Goal: Transaction & Acquisition: Purchase product/service

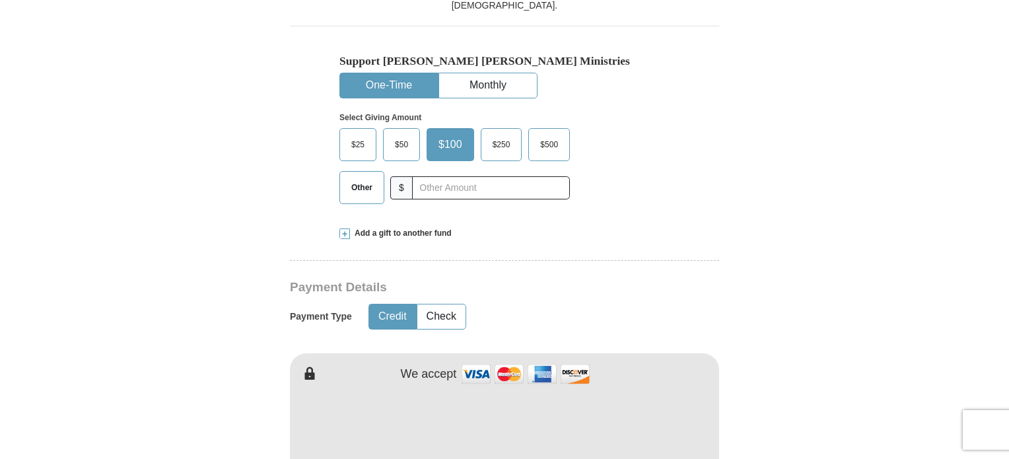
scroll to position [439, 0]
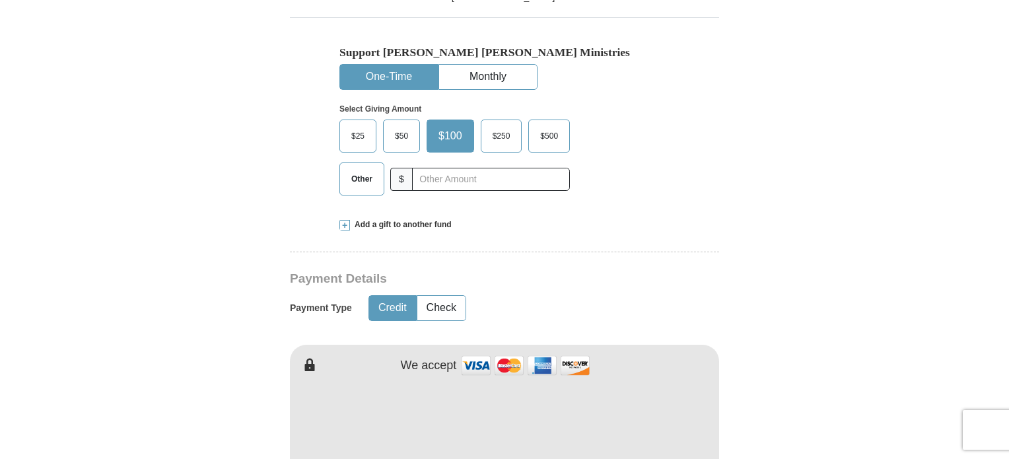
click at [357, 169] on span "Other" at bounding box center [362, 179] width 34 height 20
click at [0, 0] on input "Other" at bounding box center [0, 0] width 0 height 0
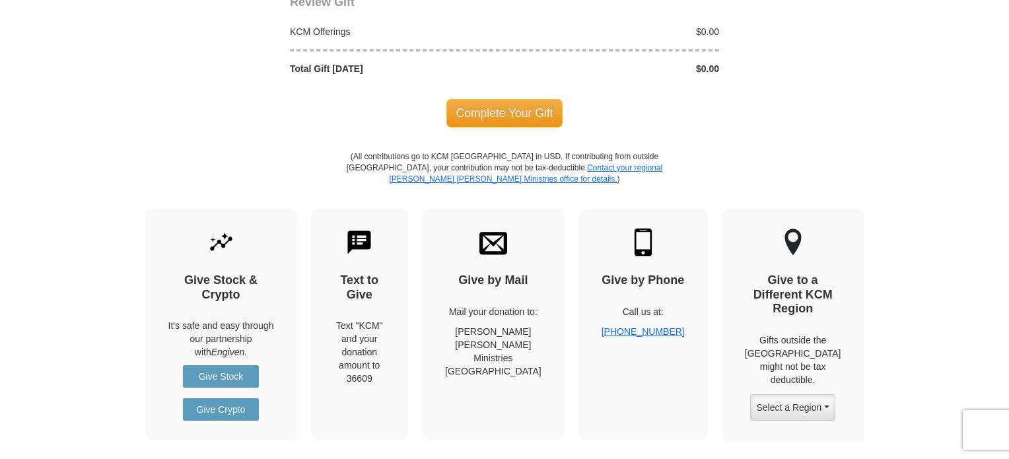
scroll to position [0, 0]
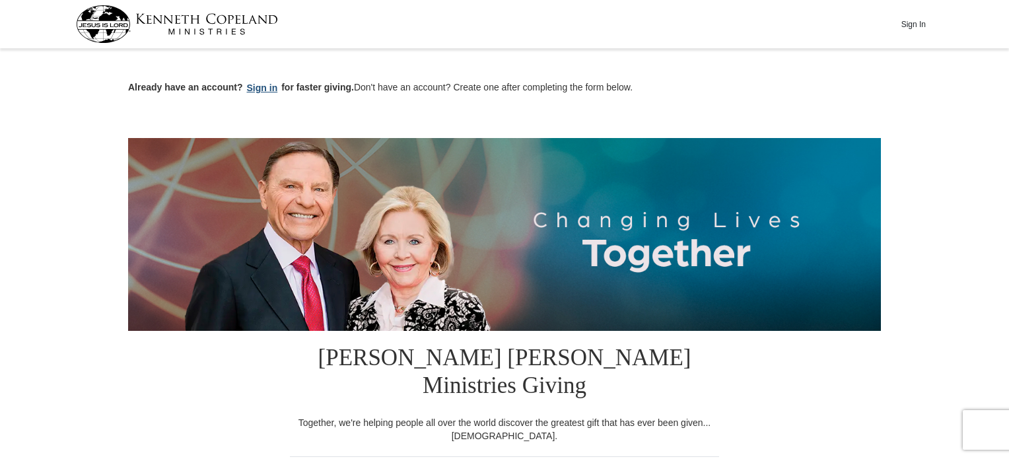
click at [263, 88] on button "Sign in" at bounding box center [262, 88] width 39 height 15
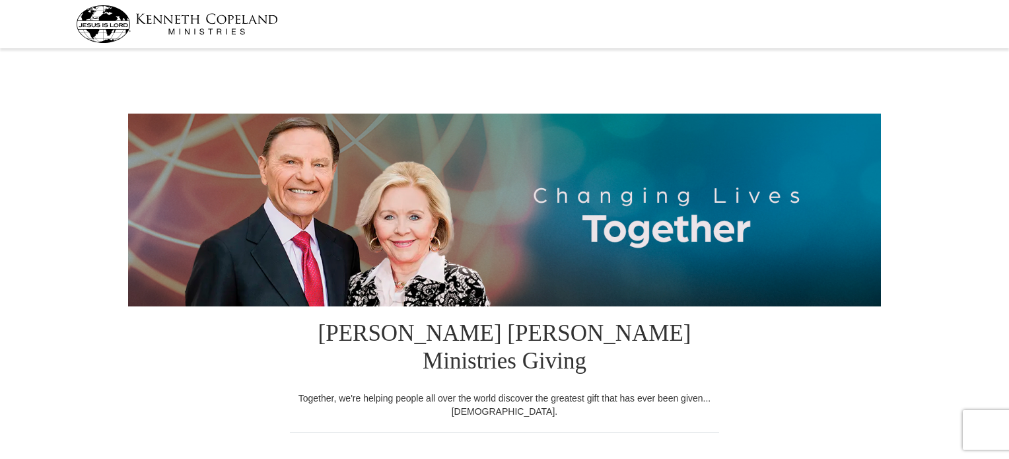
select select "IL"
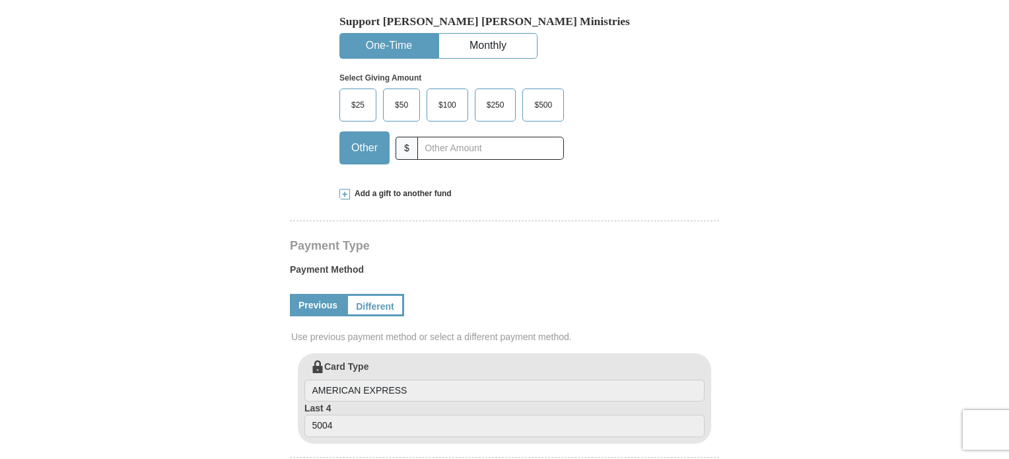
scroll to position [442, 0]
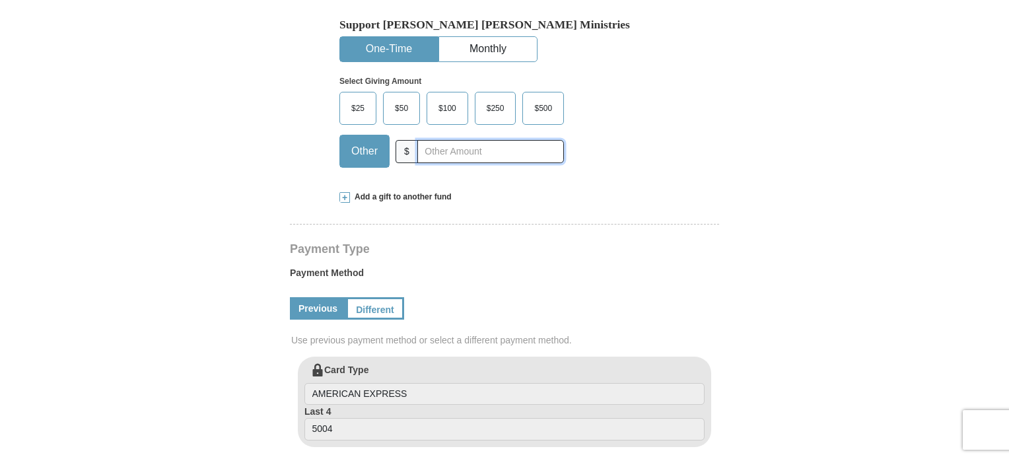
click at [500, 140] on input "text" at bounding box center [490, 151] width 147 height 23
type input "50"
drag, startPoint x: 1008, startPoint y: 101, endPoint x: 995, endPoint y: 285, distance: 184.6
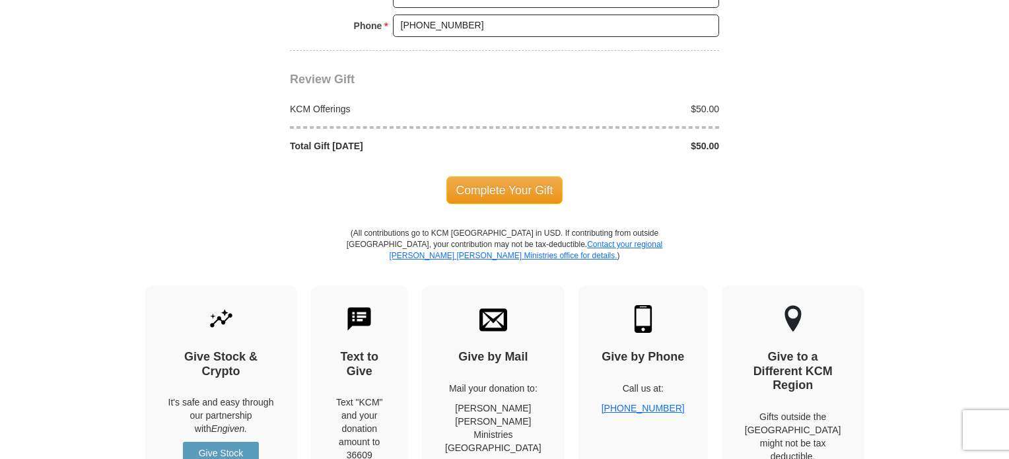
scroll to position [1234, 0]
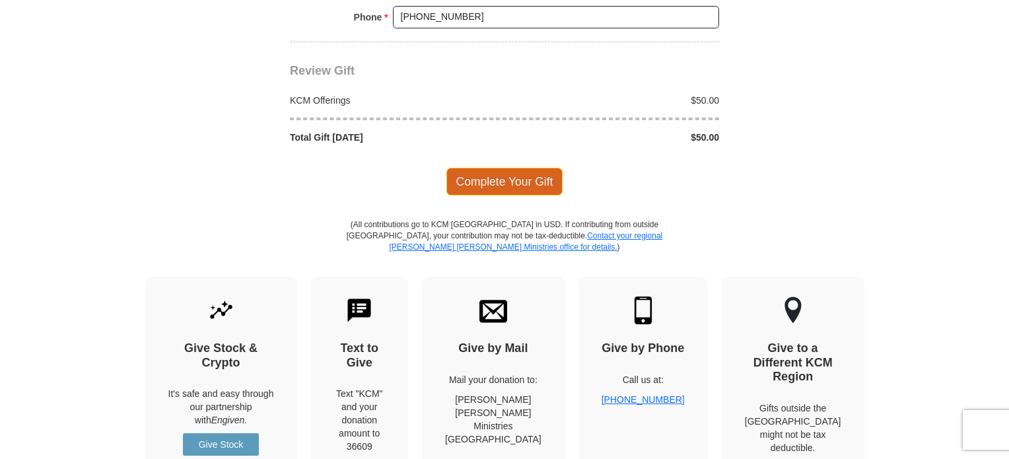
click at [483, 168] on span "Complete Your Gift" at bounding box center [504, 182] width 117 height 28
